Goal: Information Seeking & Learning: Learn about a topic

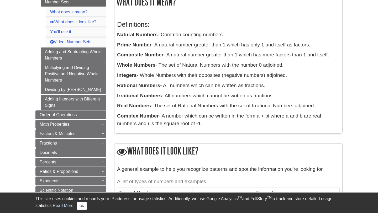
scroll to position [96, 0]
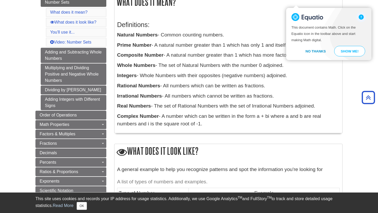
click at [321, 49] on button "No Thanks" at bounding box center [315, 51] width 33 height 11
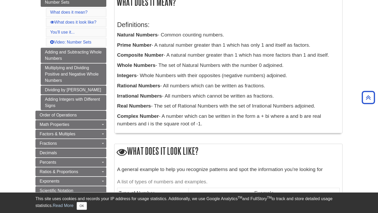
click at [289, 36] on p "Natural Numbers - Common counting numbers." at bounding box center [228, 35] width 223 height 8
click at [191, 26] on h3 "Definitions:" at bounding box center [228, 25] width 223 height 8
click at [212, 26] on h3 "Definitions:" at bounding box center [228, 25] width 223 height 8
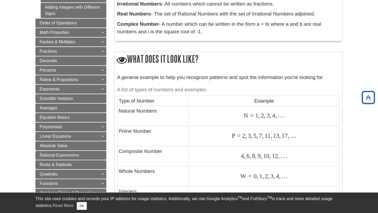
scroll to position [188, 0]
click at [208, 33] on p "Complex Number - A number which can be written in the form a + bi where a and b…" at bounding box center [228, 27] width 223 height 15
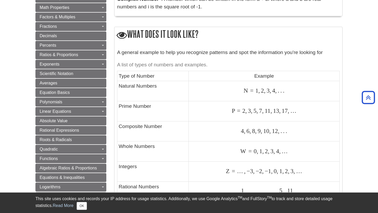
scroll to position [219, 0]
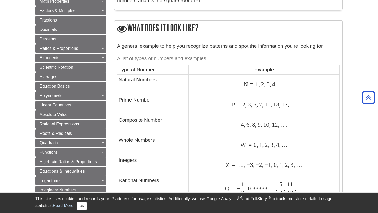
click at [207, 28] on h2 "What does it look like?" at bounding box center [228, 28] width 228 height 15
click at [226, 27] on h2 "What does it look like?" at bounding box center [228, 28] width 228 height 15
click at [223, 32] on h2 "What does it look like?" at bounding box center [228, 28] width 228 height 15
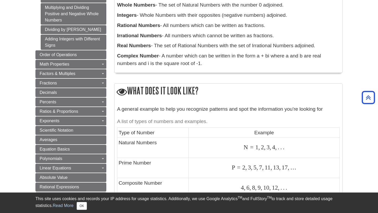
scroll to position [97, 0]
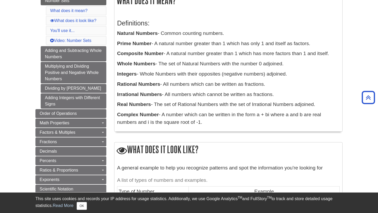
click at [170, 33] on p "Natural Numbers - Common counting numbers." at bounding box center [228, 34] width 223 height 8
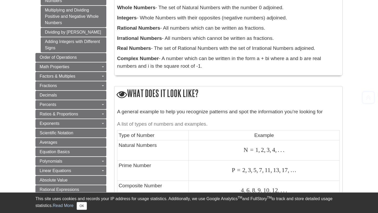
scroll to position [165, 0]
